Goal: Information Seeking & Learning: Learn about a topic

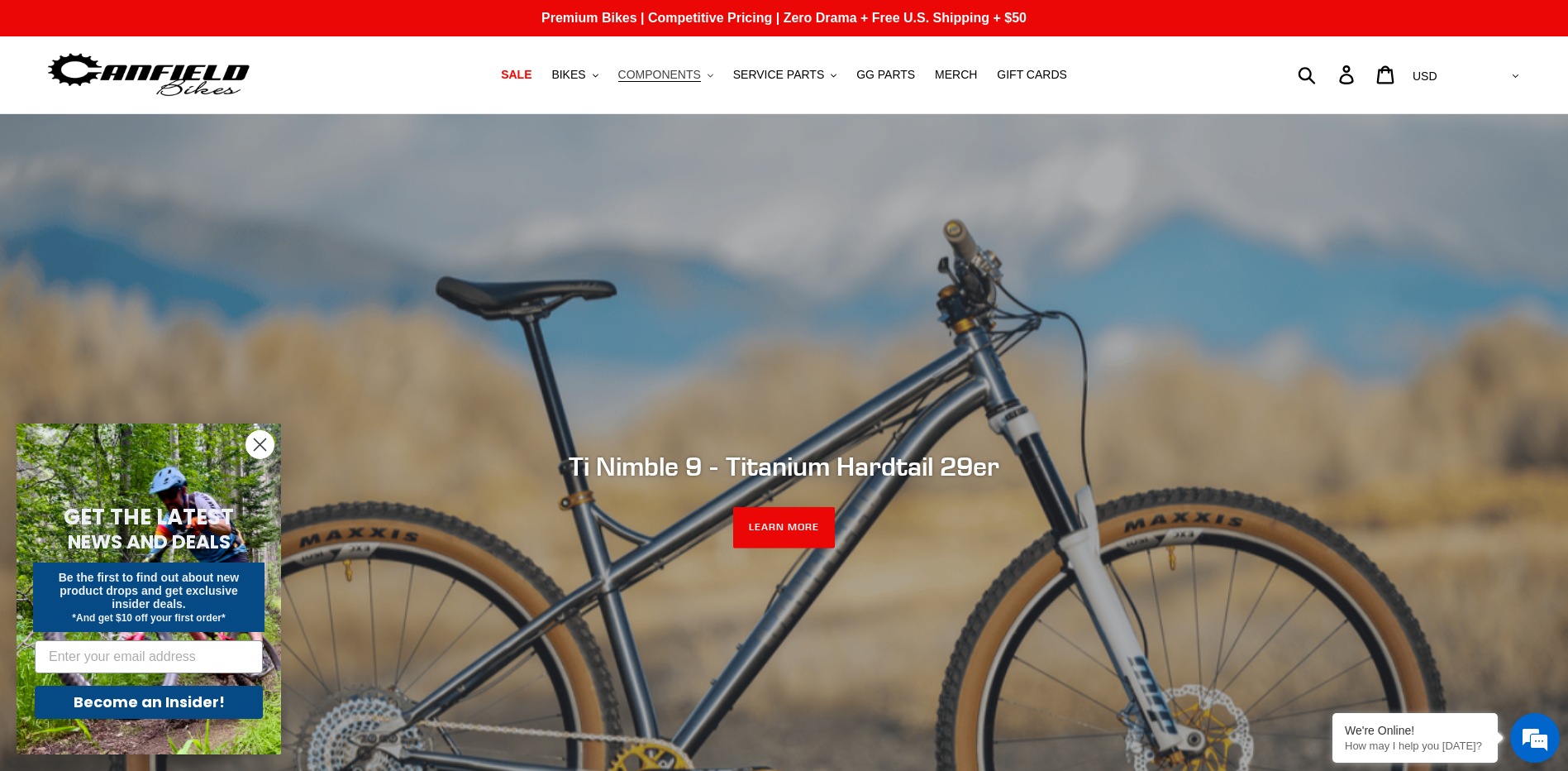
click at [700, 72] on span "COMPONENTS" at bounding box center [659, 74] width 82 height 14
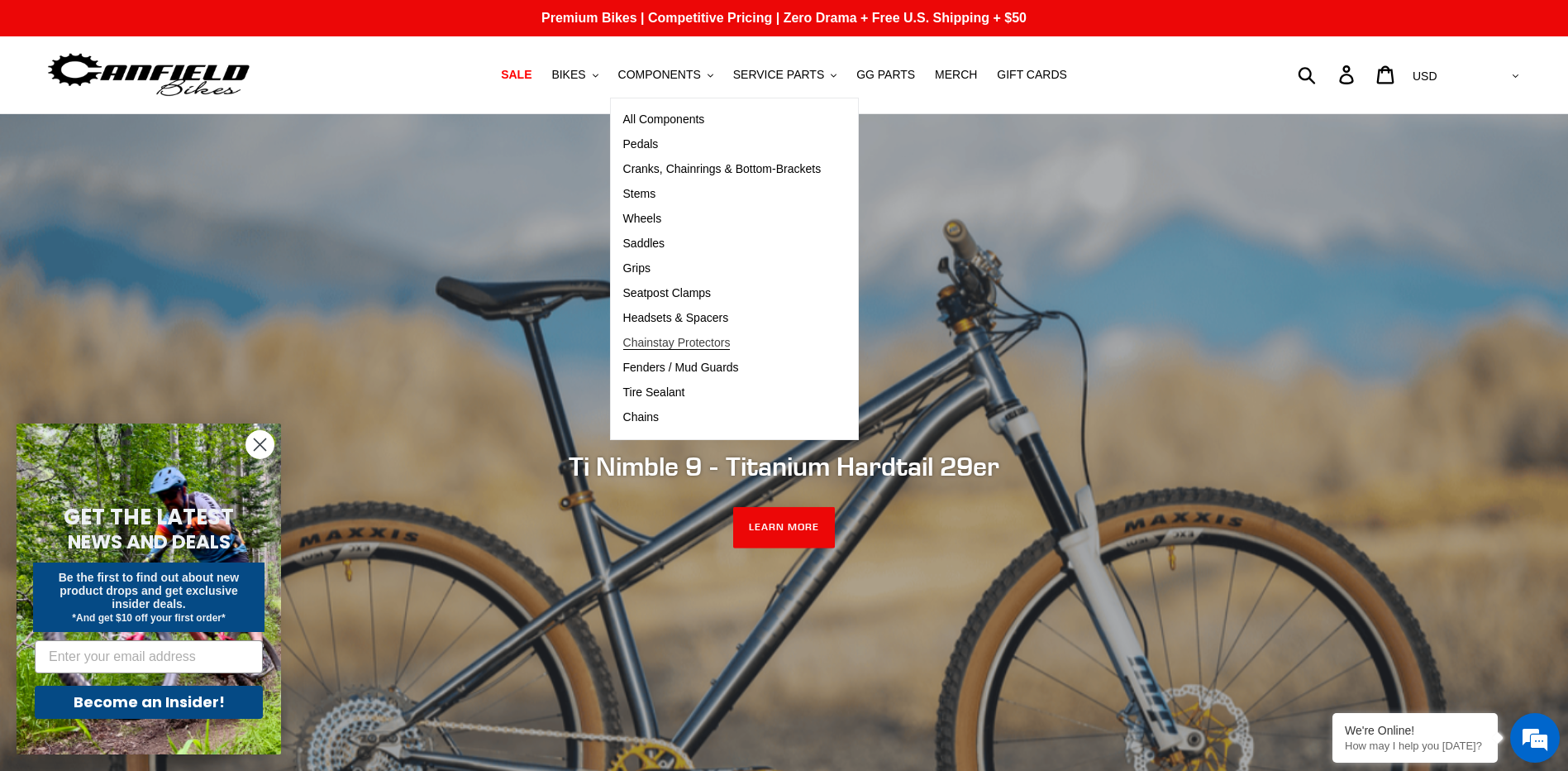
click at [706, 341] on span "Chainstay Protectors" at bounding box center [677, 342] width 107 height 14
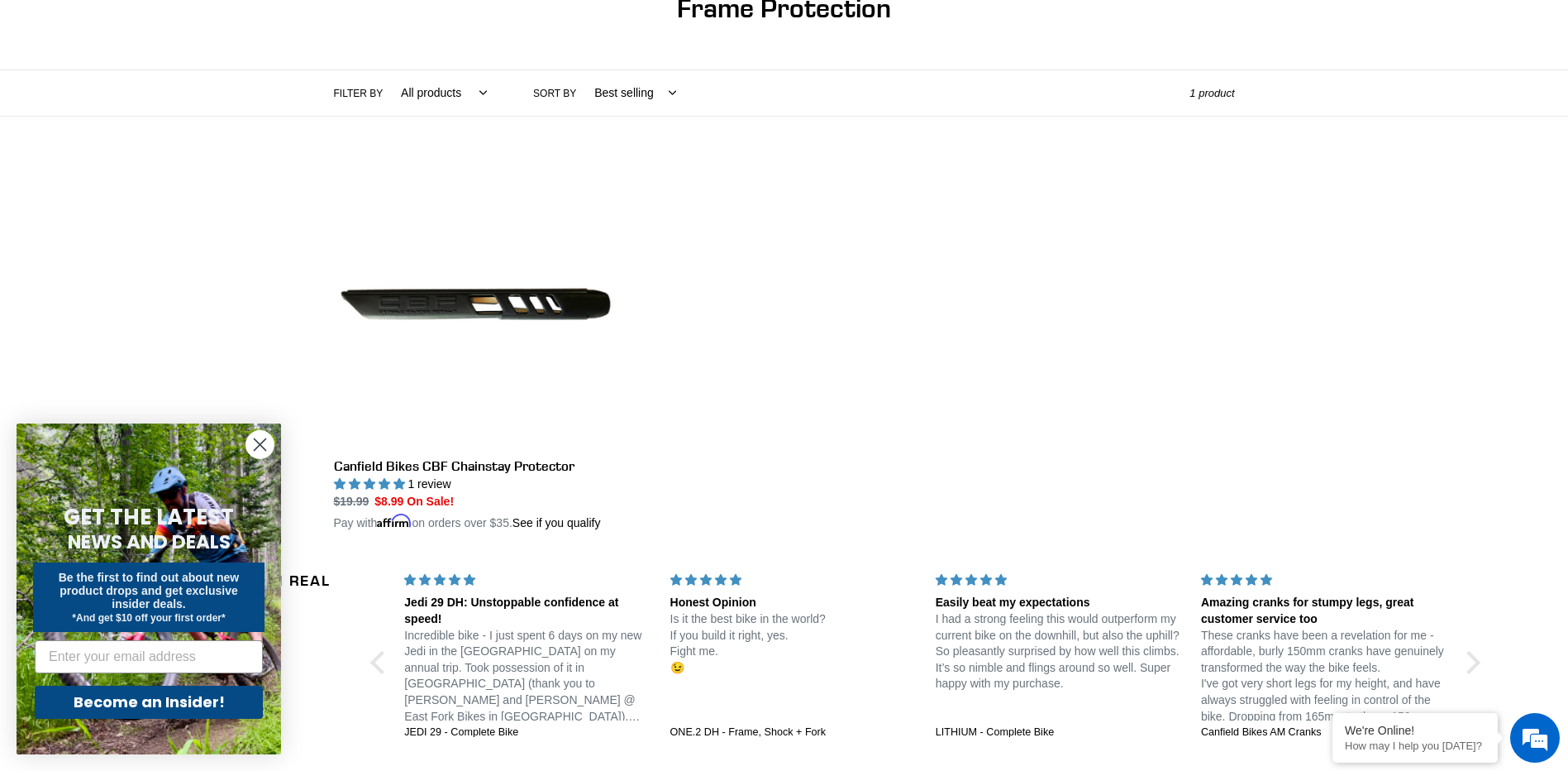
scroll to position [137, 0]
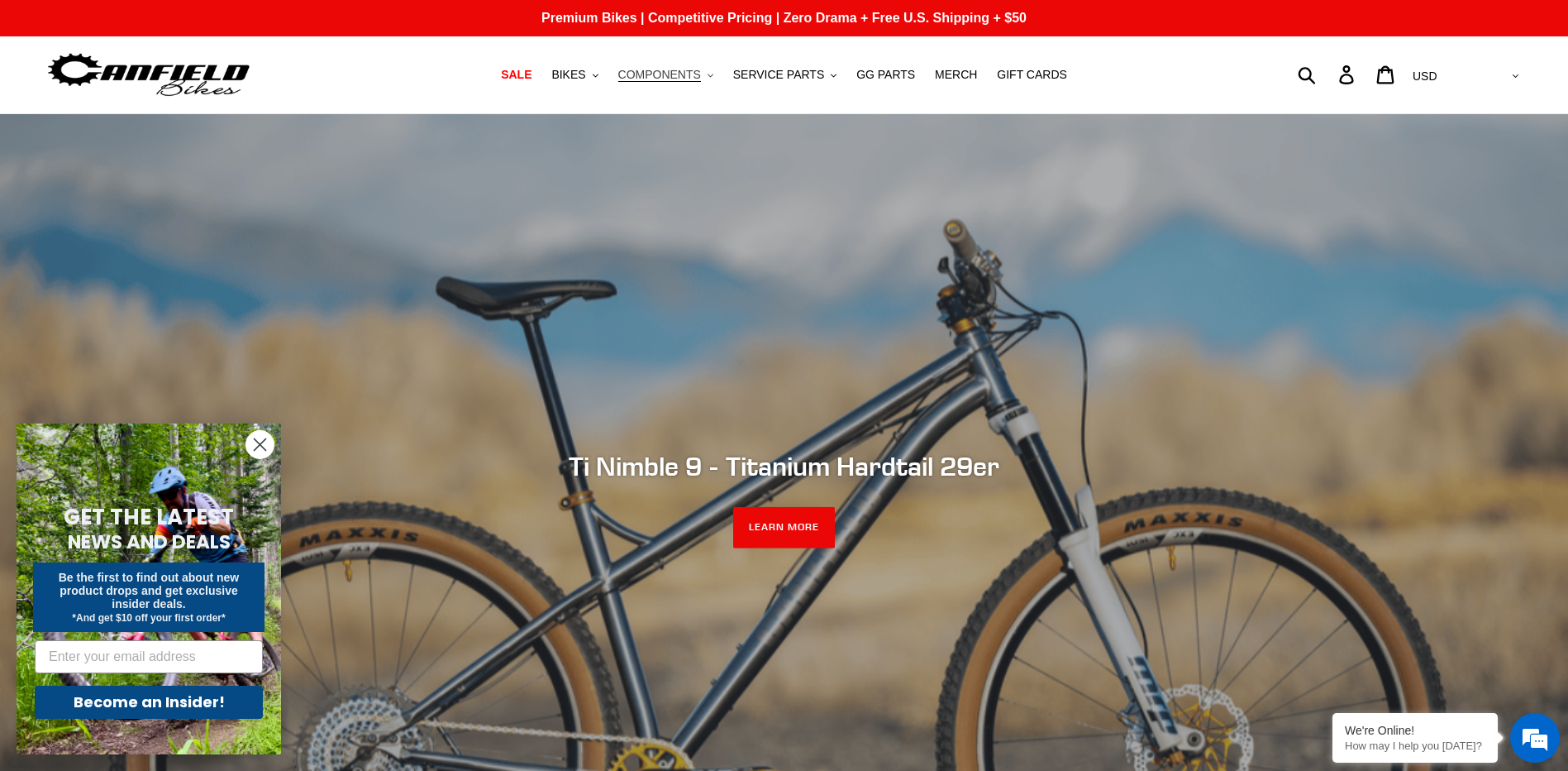
click at [657, 77] on span "COMPONENTS" at bounding box center [659, 74] width 82 height 14
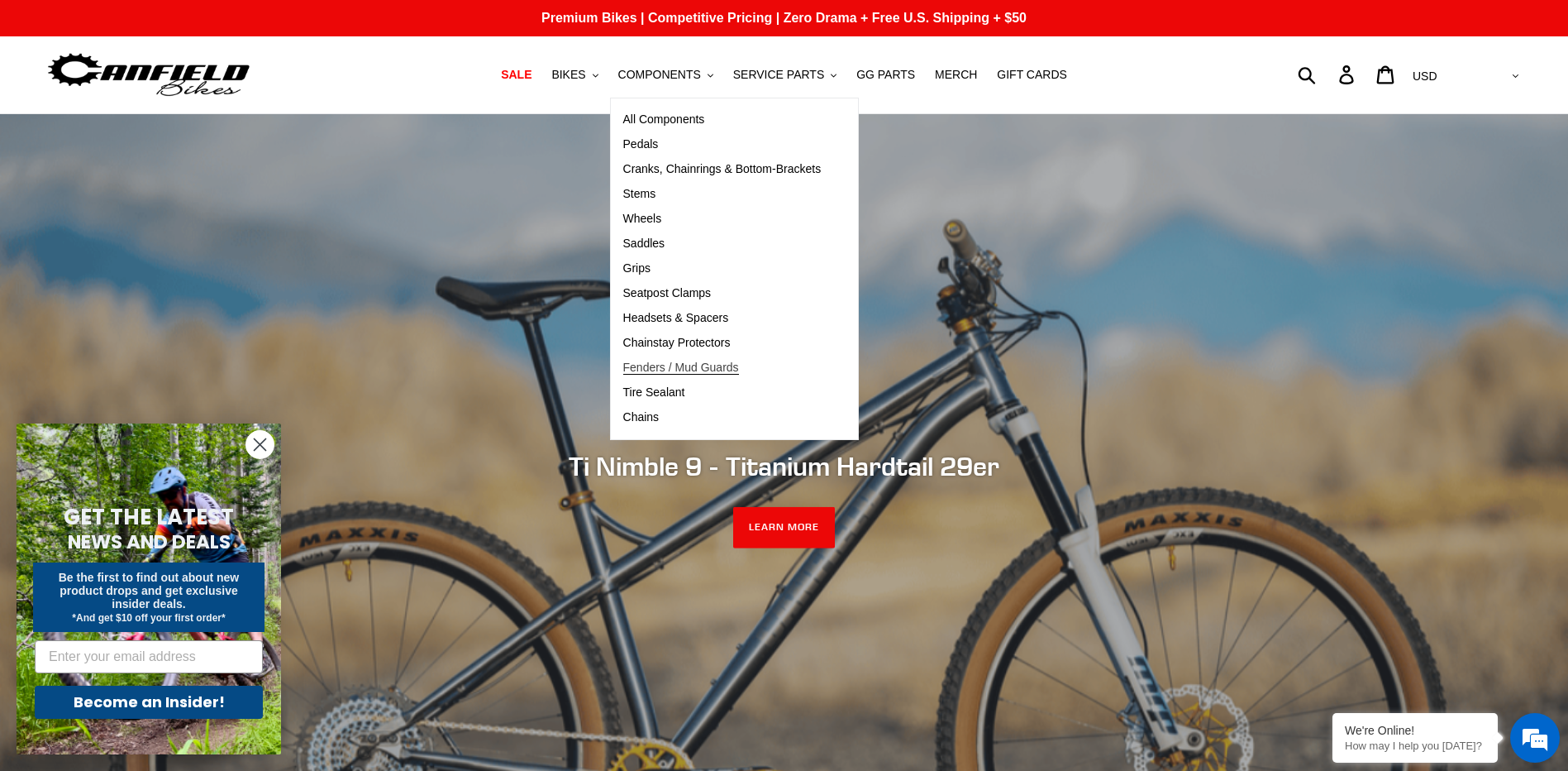
click at [712, 366] on span "Fenders / Mud Guards" at bounding box center [681, 367] width 116 height 14
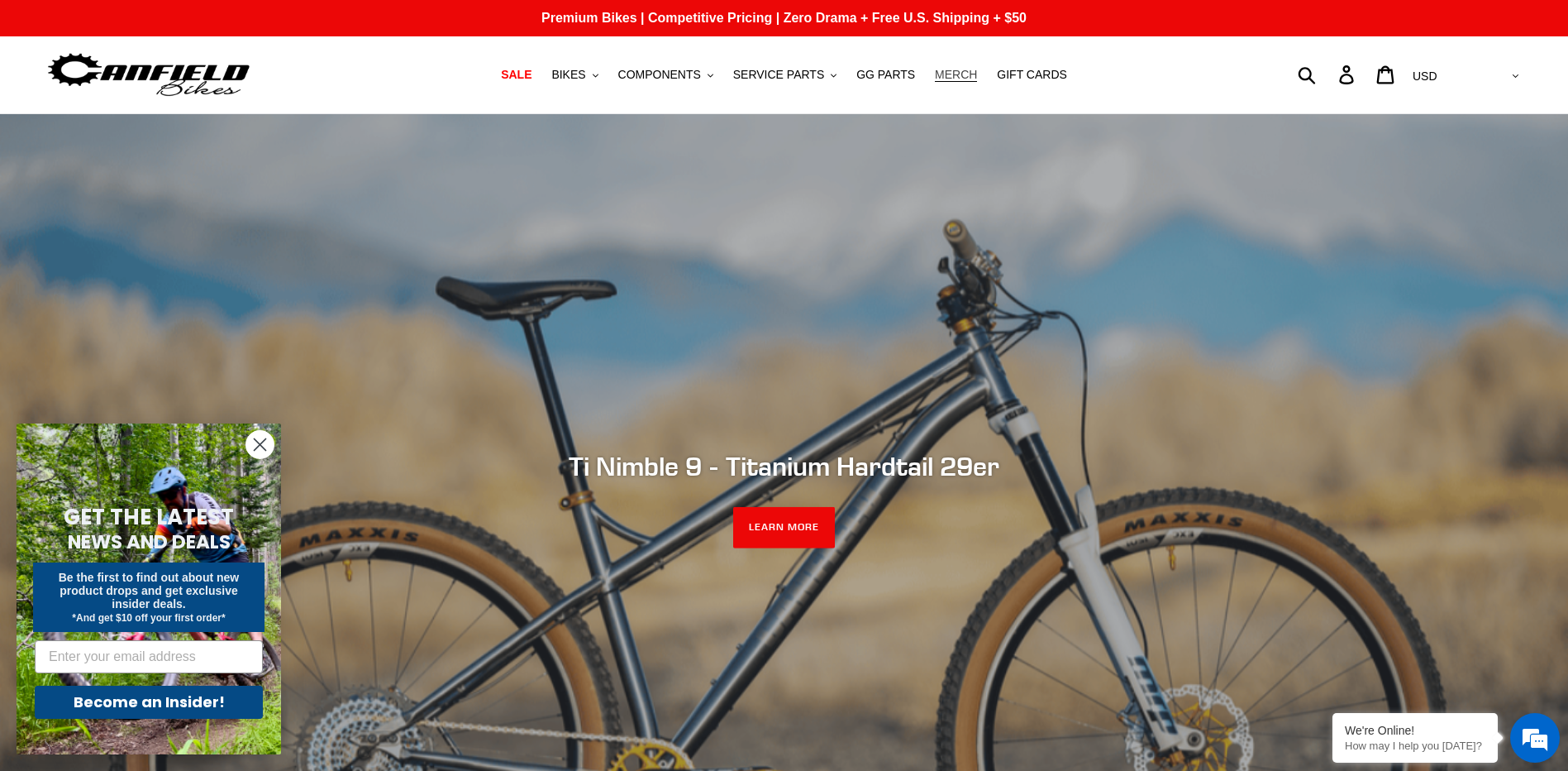
click at [950, 74] on span "MERCH" at bounding box center [956, 74] width 42 height 14
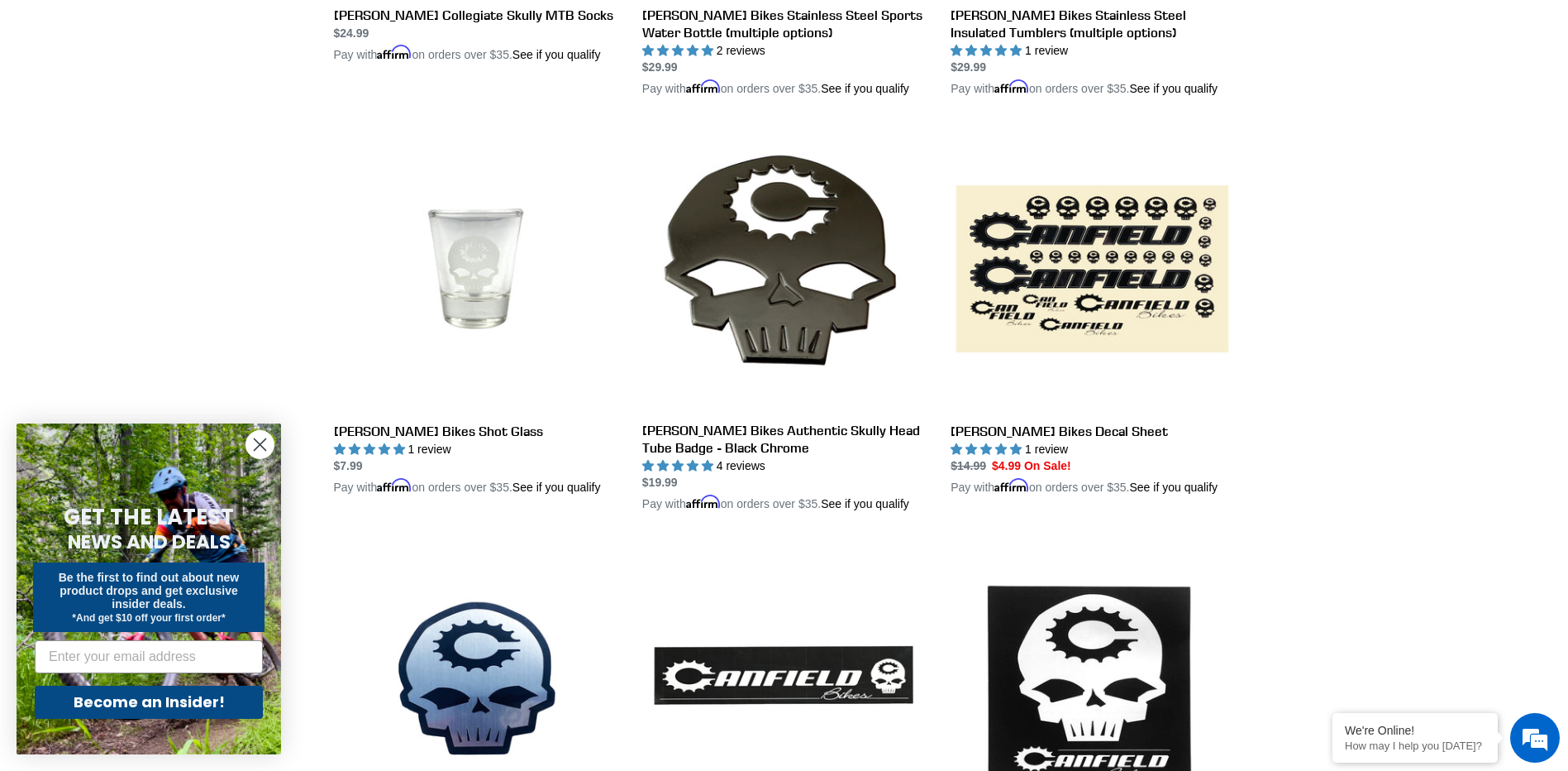
scroll to position [1158, 0]
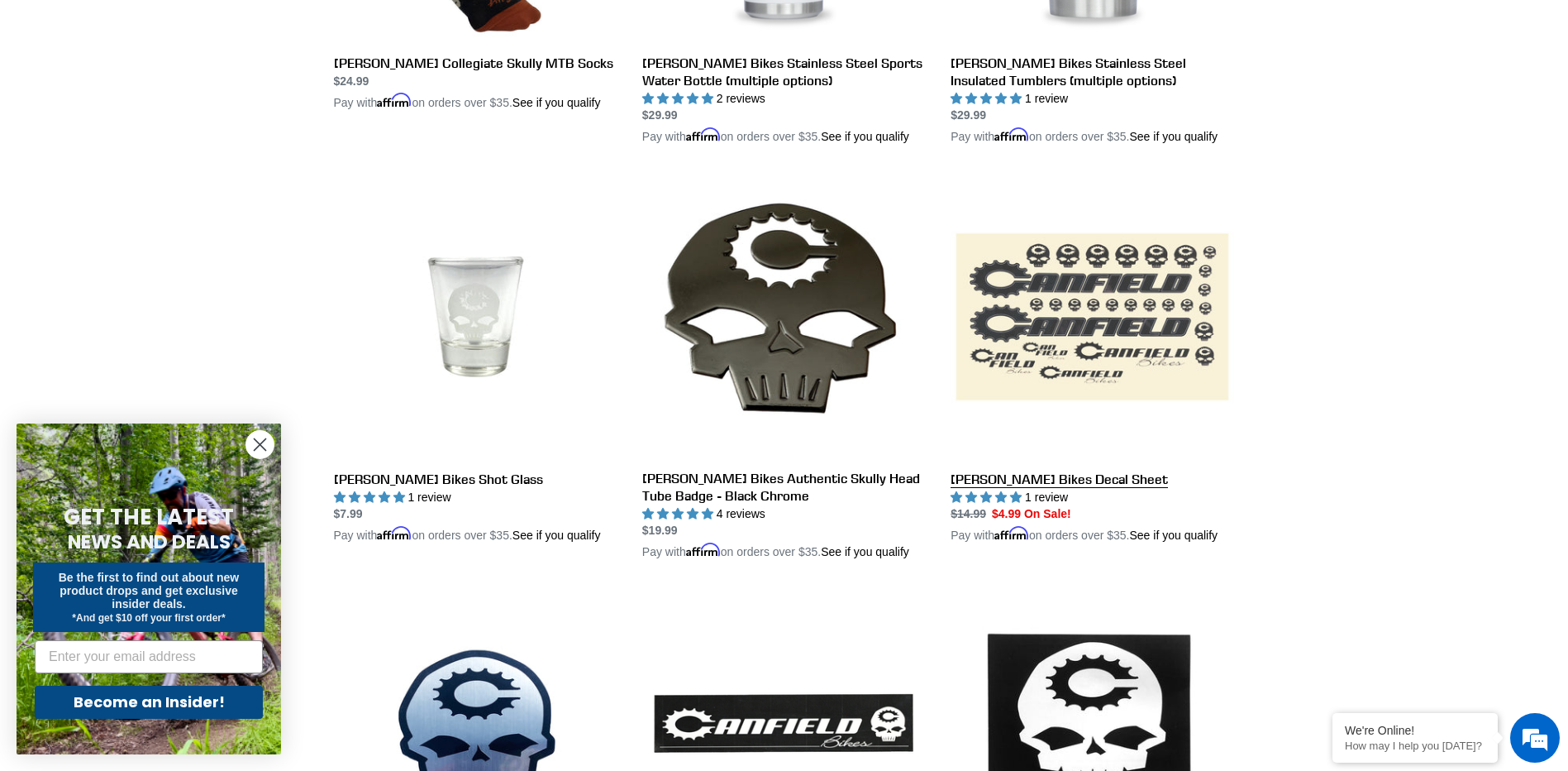
click at [1110, 288] on link "[PERSON_NAME] Bikes Decal Sheet" at bounding box center [1092, 360] width 284 height 370
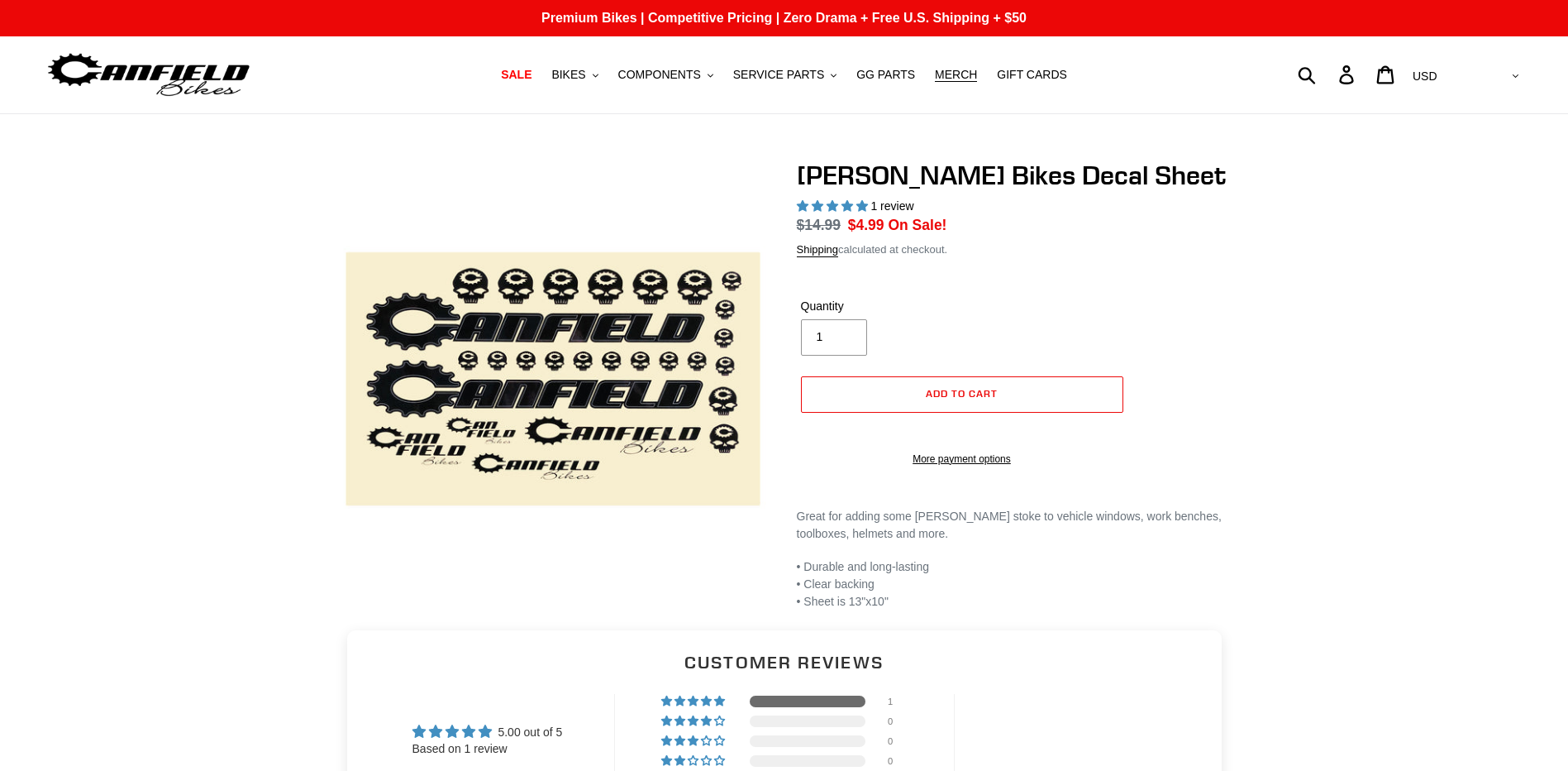
select select "highest-rating"
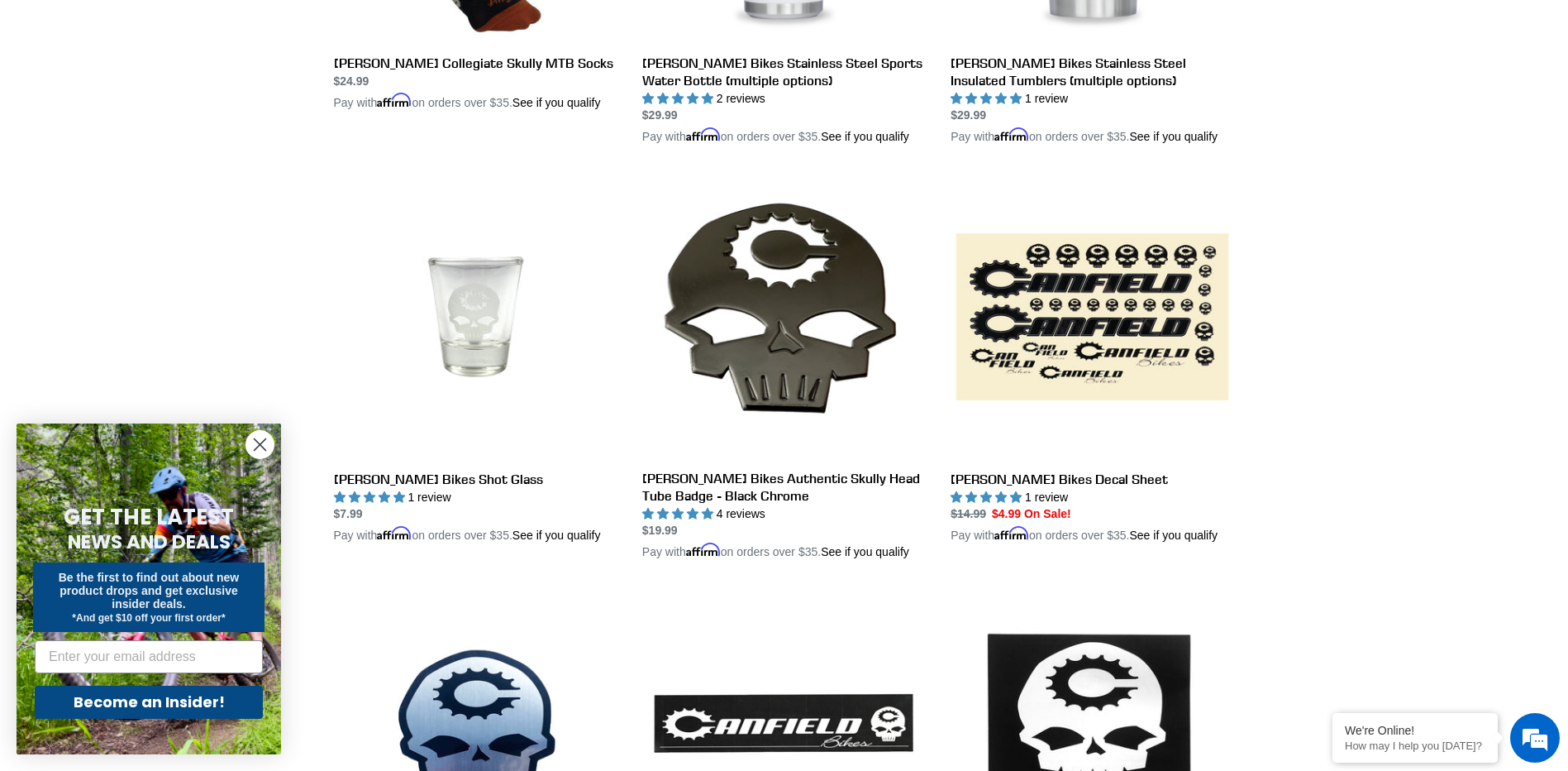
scroll to position [1196, 0]
